Goal: Find specific page/section: Find specific page/section

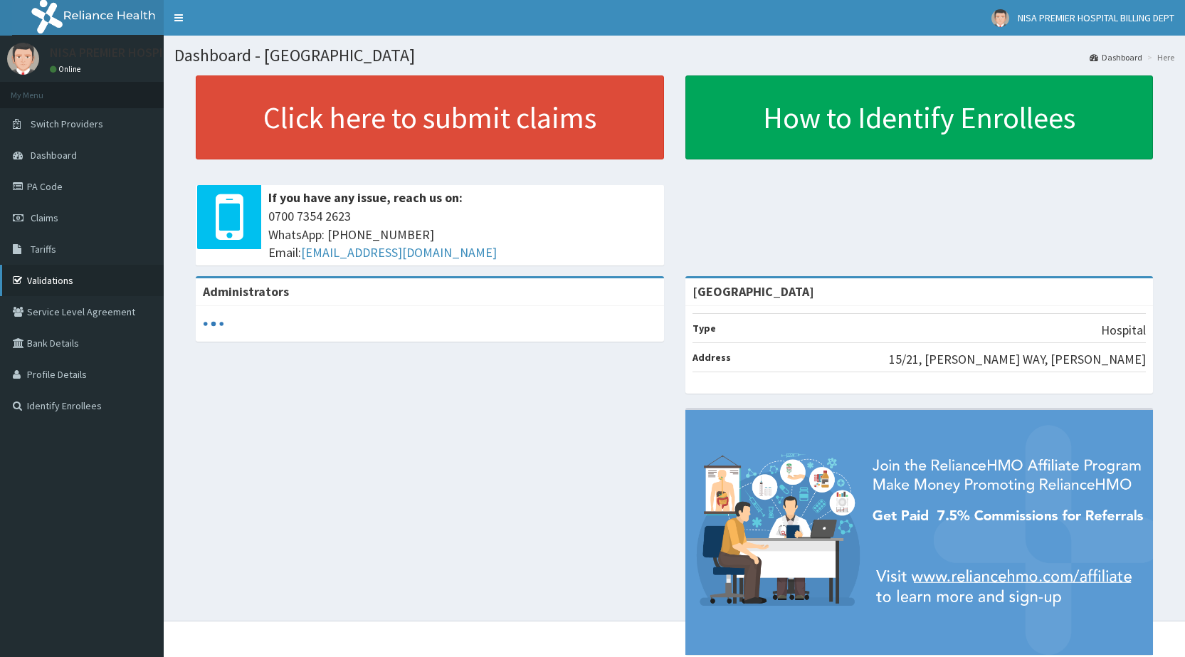
click at [58, 282] on link "Validations" at bounding box center [82, 280] width 164 height 31
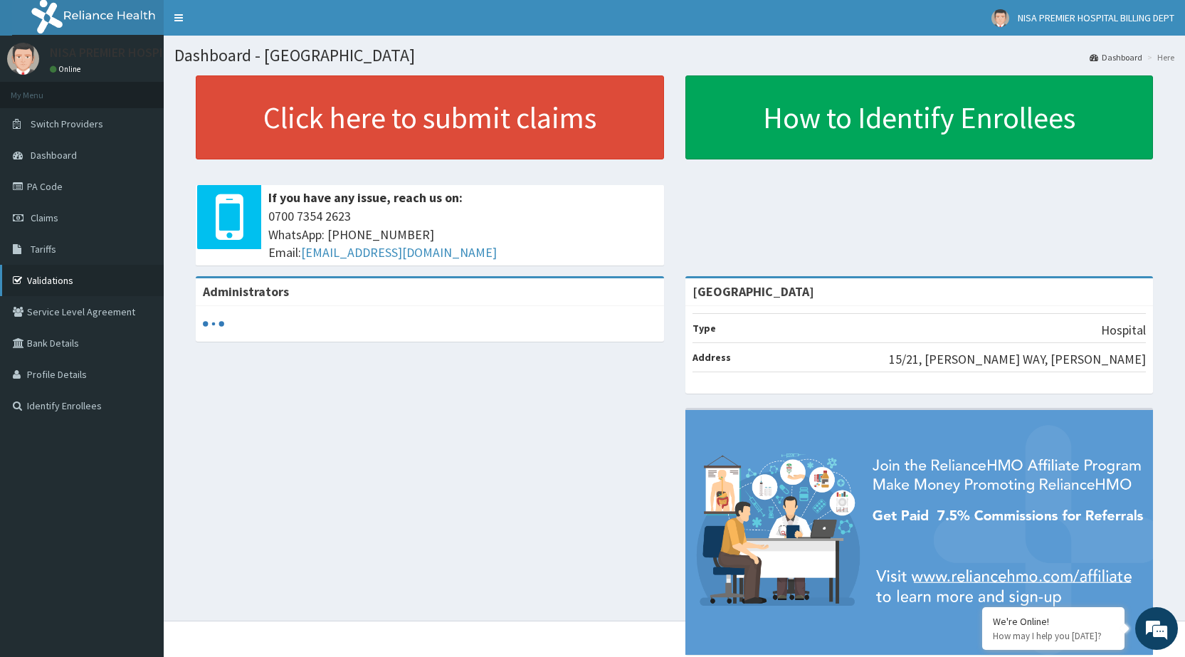
click at [55, 278] on link "Validations" at bounding box center [82, 280] width 164 height 31
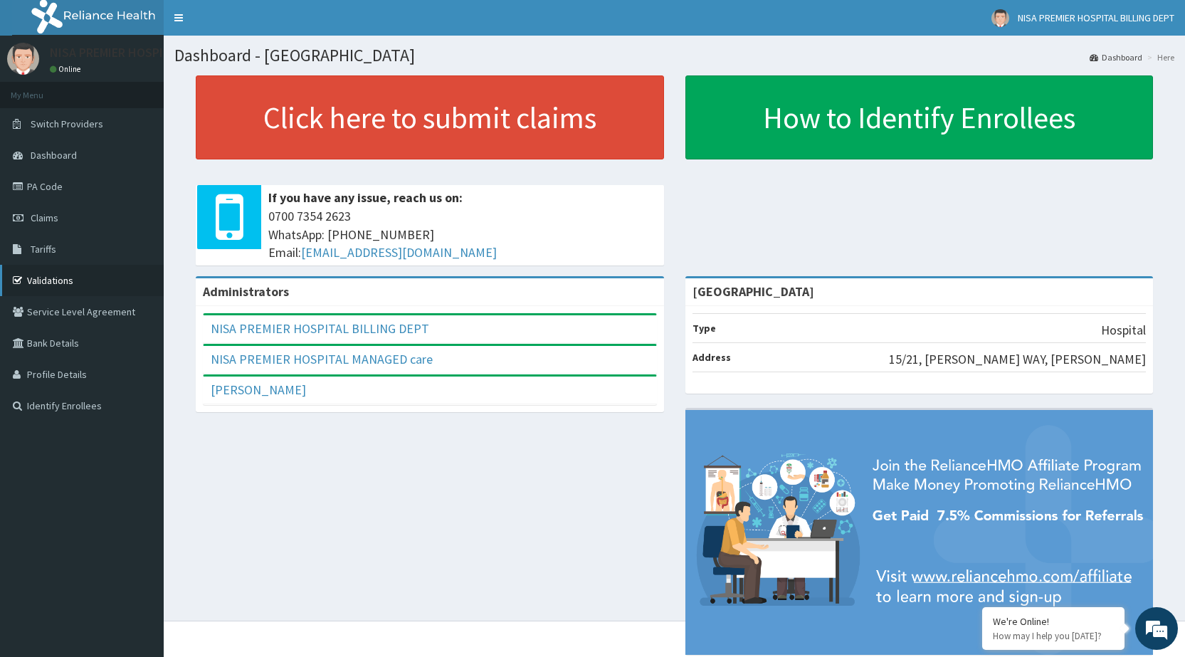
click at [73, 277] on link "Validations" at bounding box center [82, 280] width 164 height 31
